Goal: Task Accomplishment & Management: Use online tool/utility

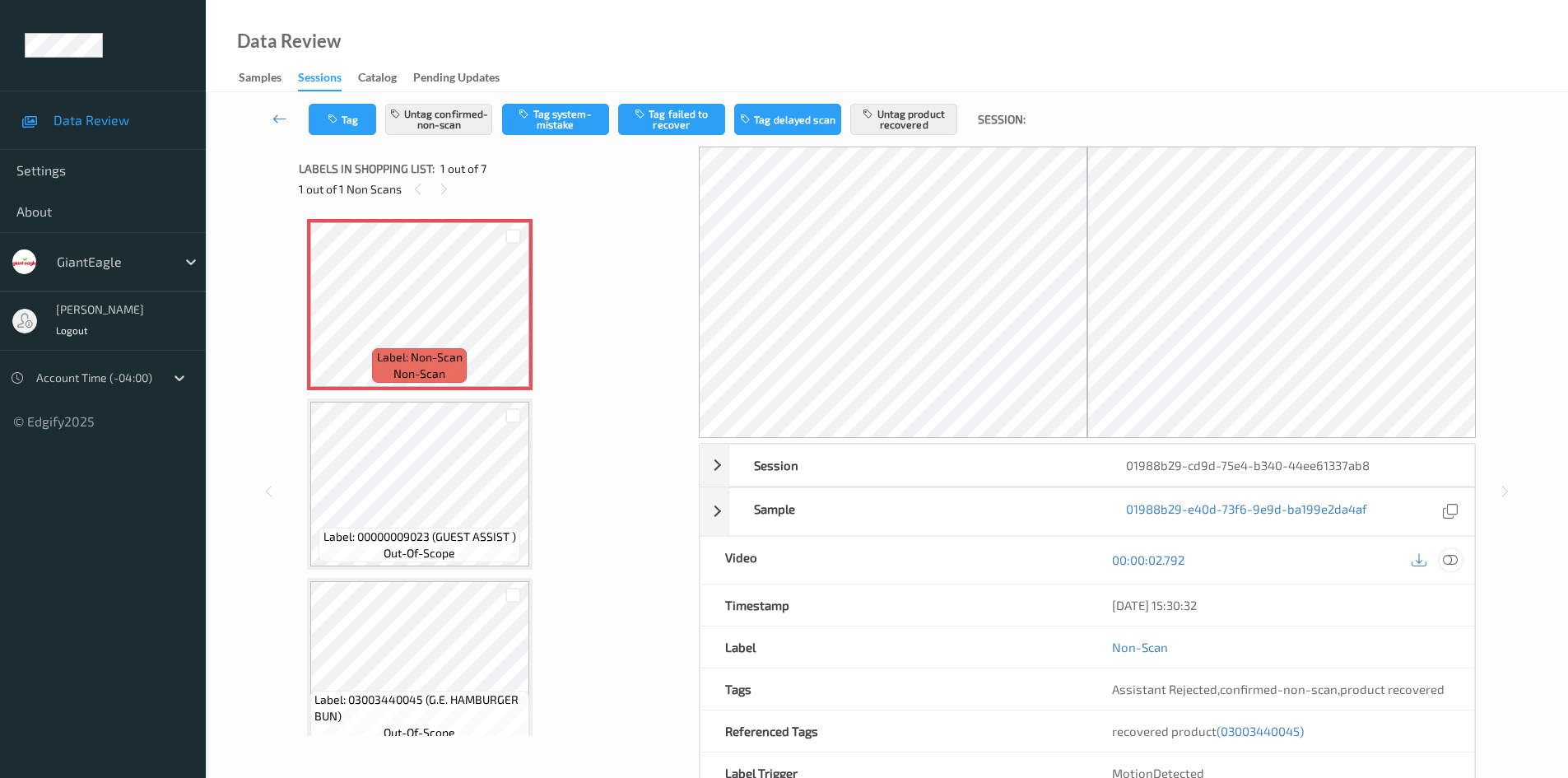
click at [1023, 489] on icon at bounding box center [1450, 559] width 15 height 15
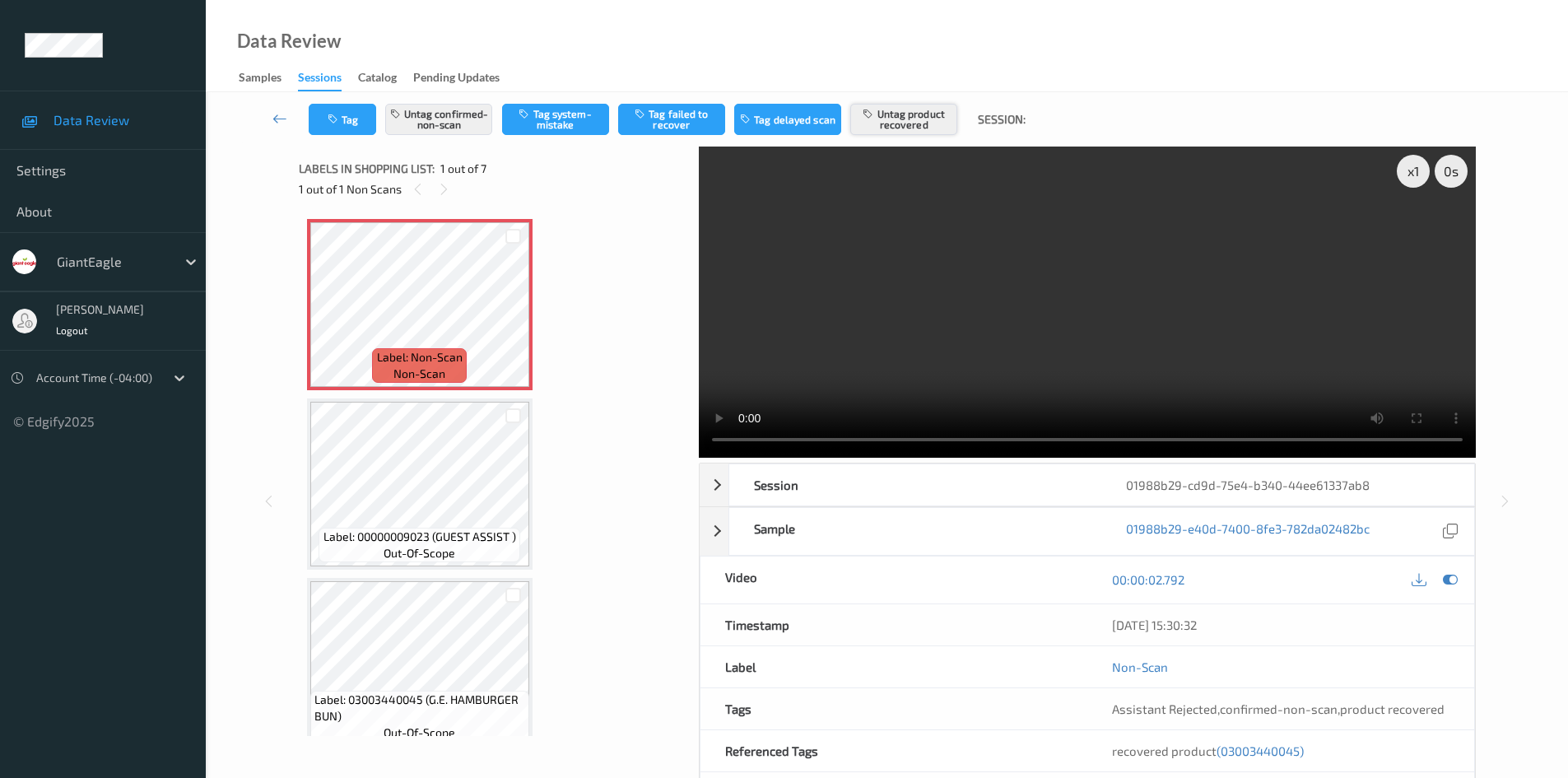
click at [935, 120] on button "Untag product recovered" at bounding box center [903, 119] width 107 height 32
click at [913, 117] on button "Tag product recovered" at bounding box center [903, 119] width 107 height 32
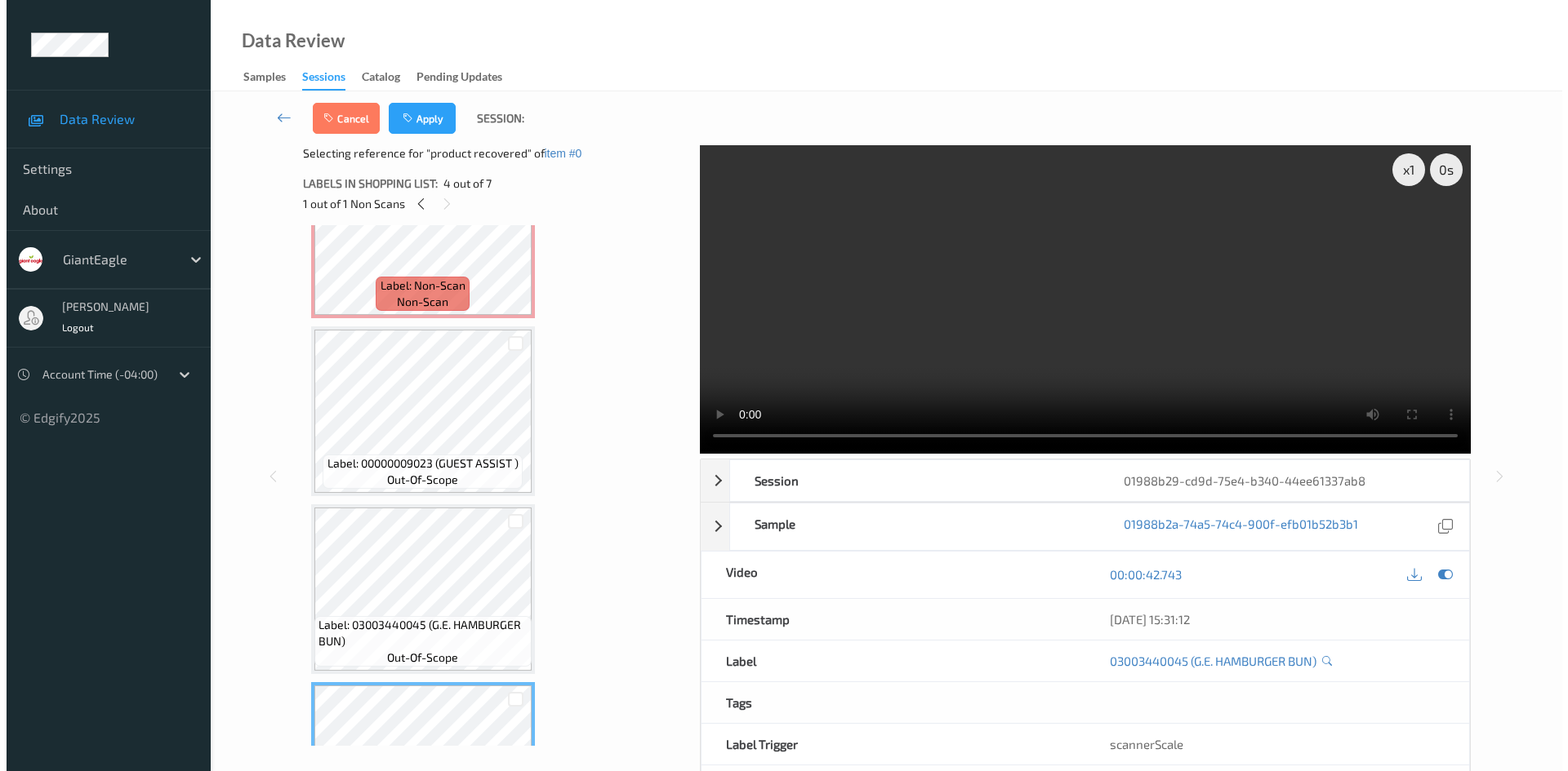
scroll to position [164, 0]
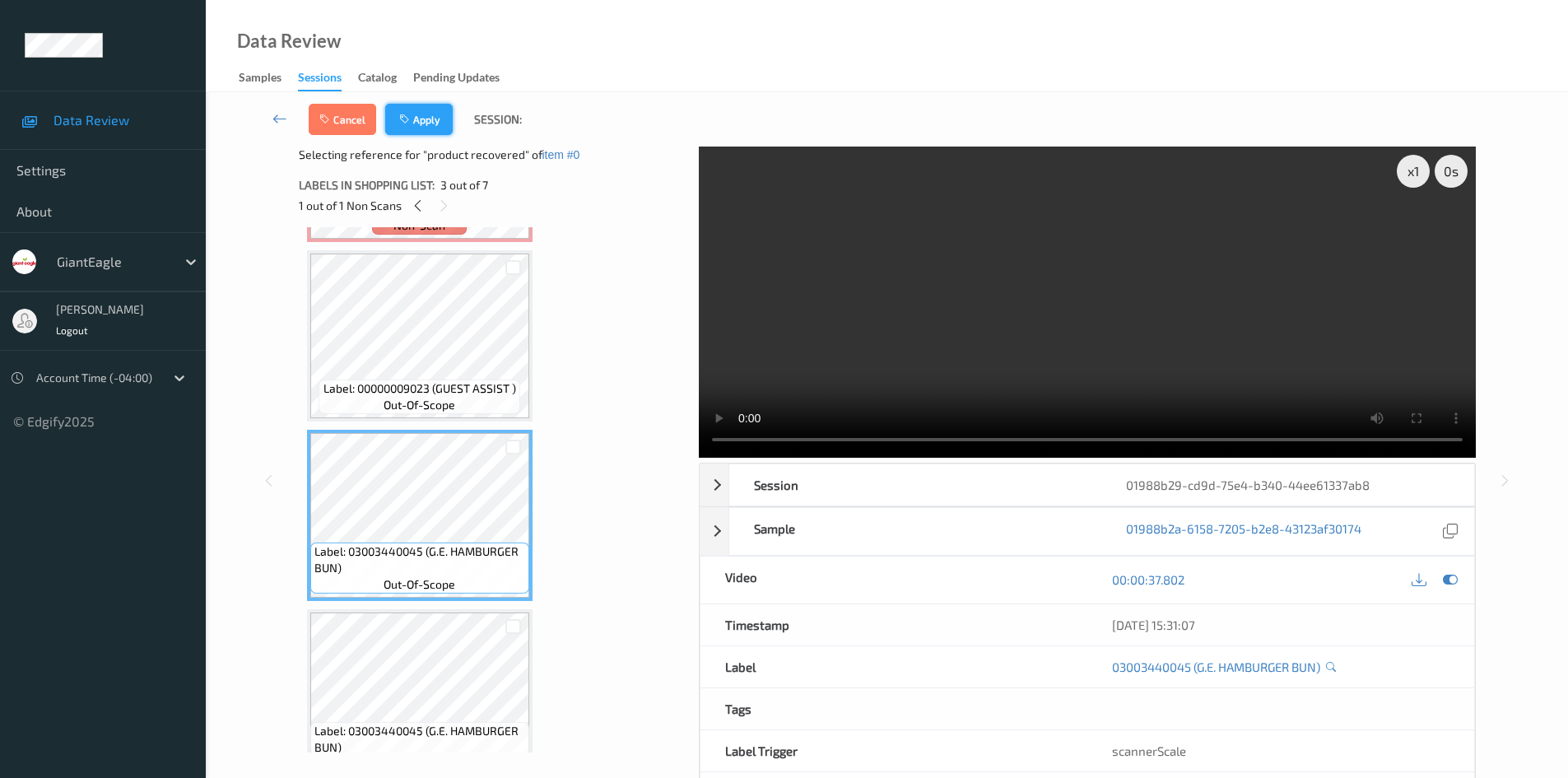
click at [426, 126] on button "Apply" at bounding box center [419, 119] width 68 height 32
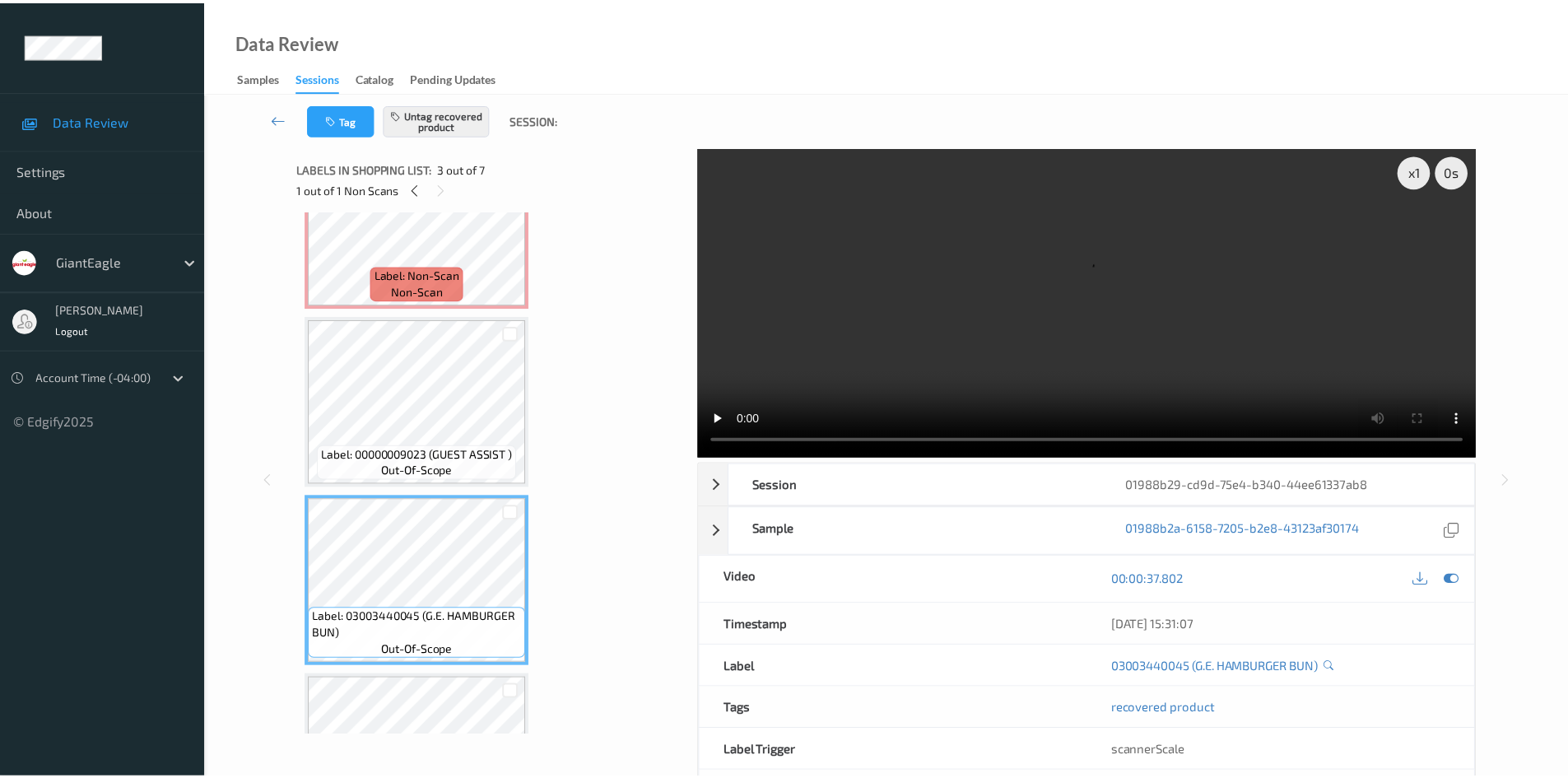
scroll to position [0, 0]
